Goal: Find specific page/section: Find specific page/section

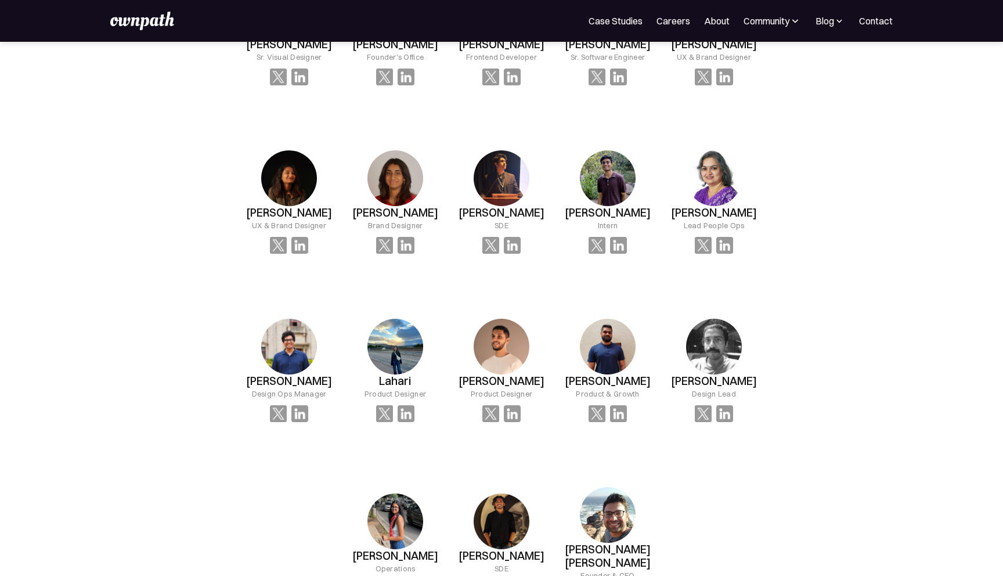
scroll to position [919, 0]
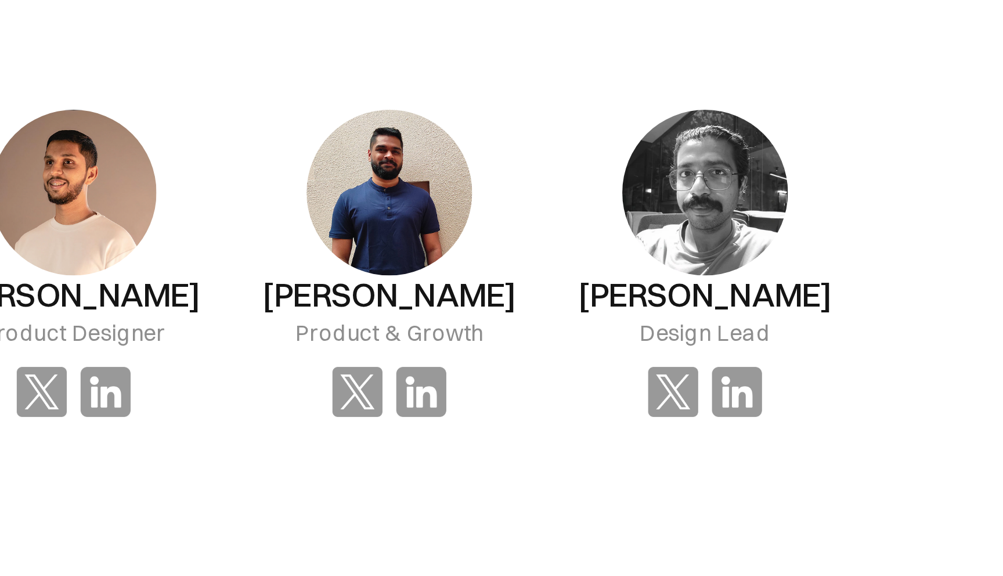
click at [718, 389] on div "Design Lead" at bounding box center [714, 384] width 44 height 12
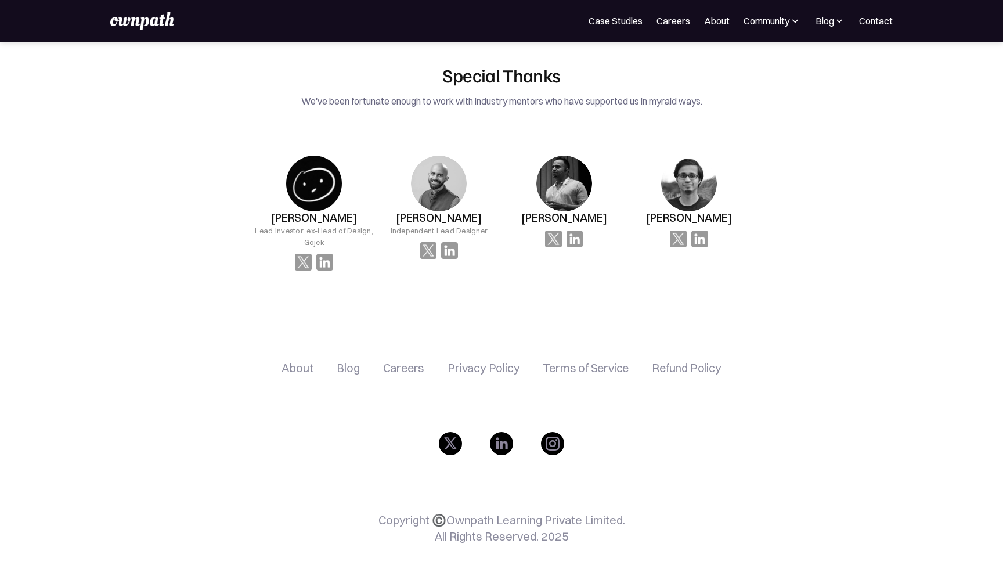
scroll to position [2220, 0]
